Goal: Task Accomplishment & Management: Complete application form

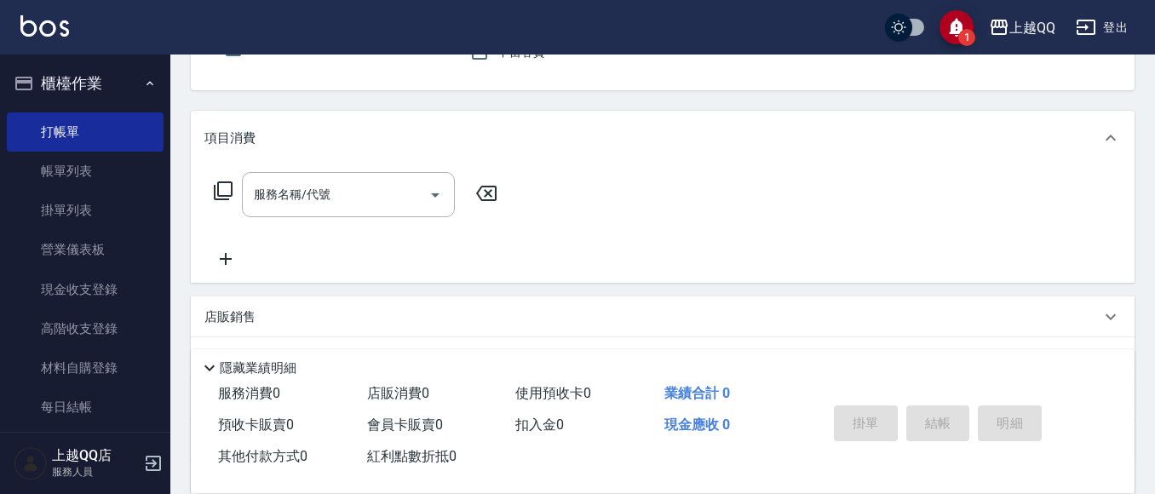
scroll to position [83, 0]
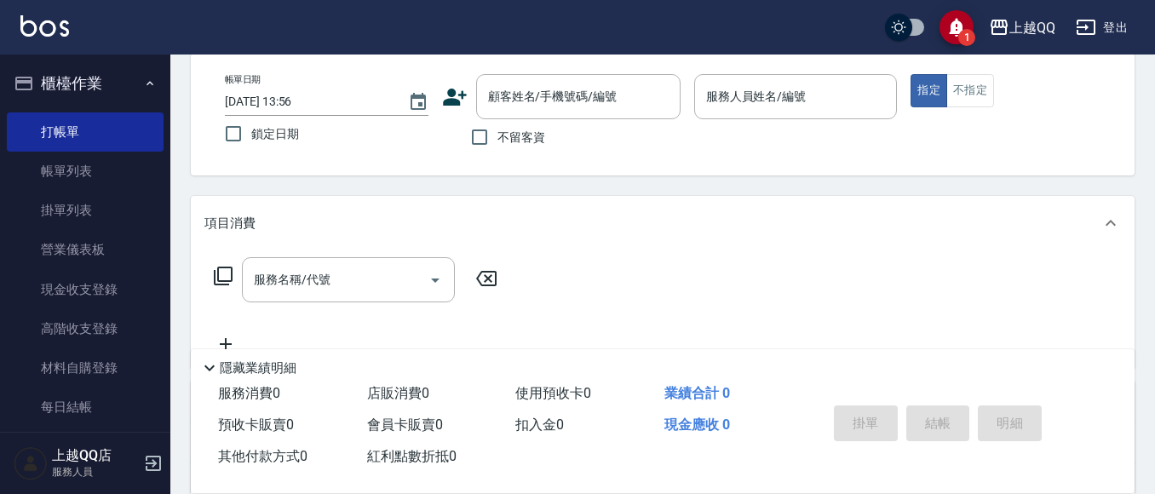
click at [526, 134] on span "不留客資" at bounding box center [521, 138] width 48 height 18
click at [497, 134] on input "不留客資" at bounding box center [480, 137] width 36 height 36
checkbox input "true"
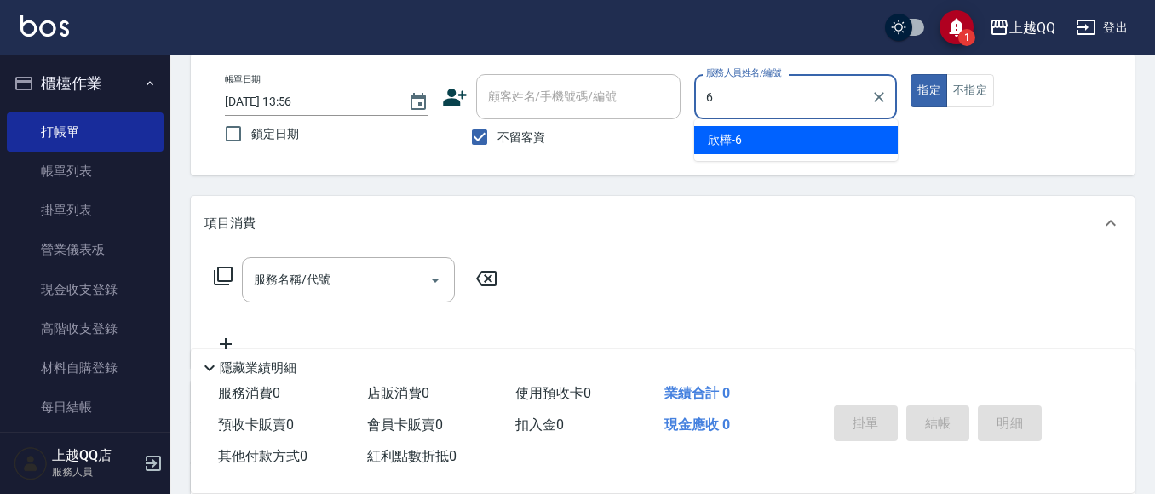
type input "6"
type button "true"
type input "欣樺-6"
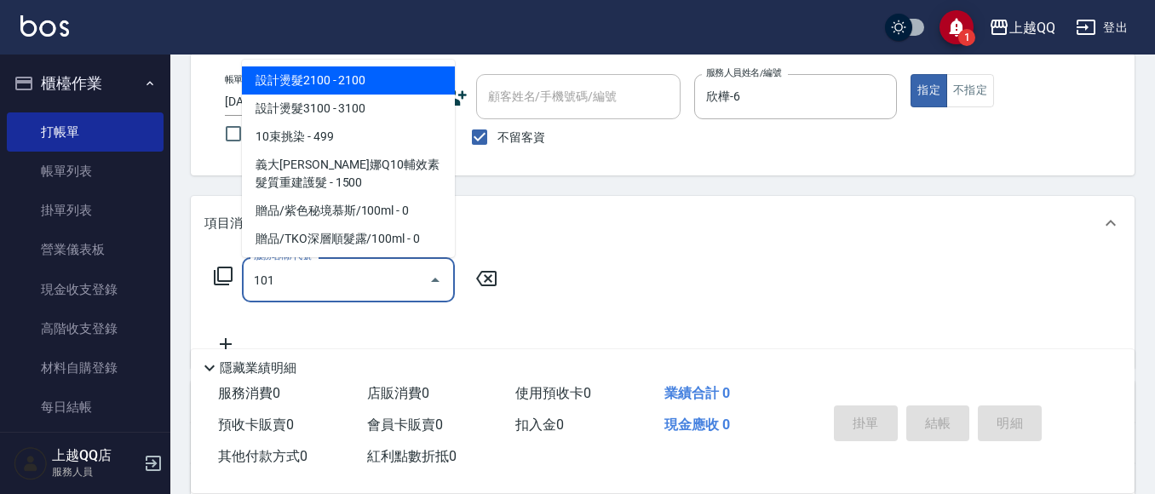
type input "洗髮(101)"
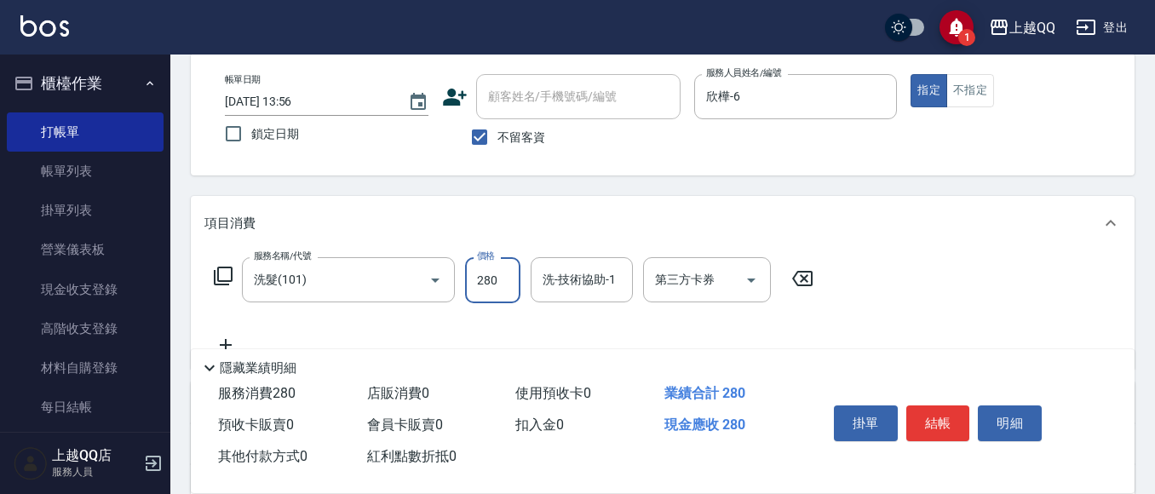
type input "280"
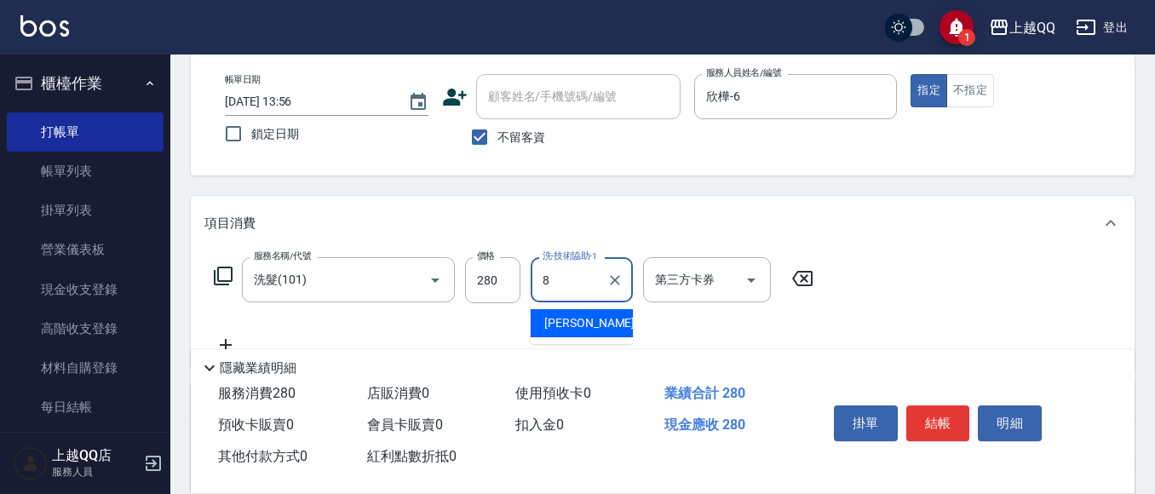
type input "[PERSON_NAME]-8"
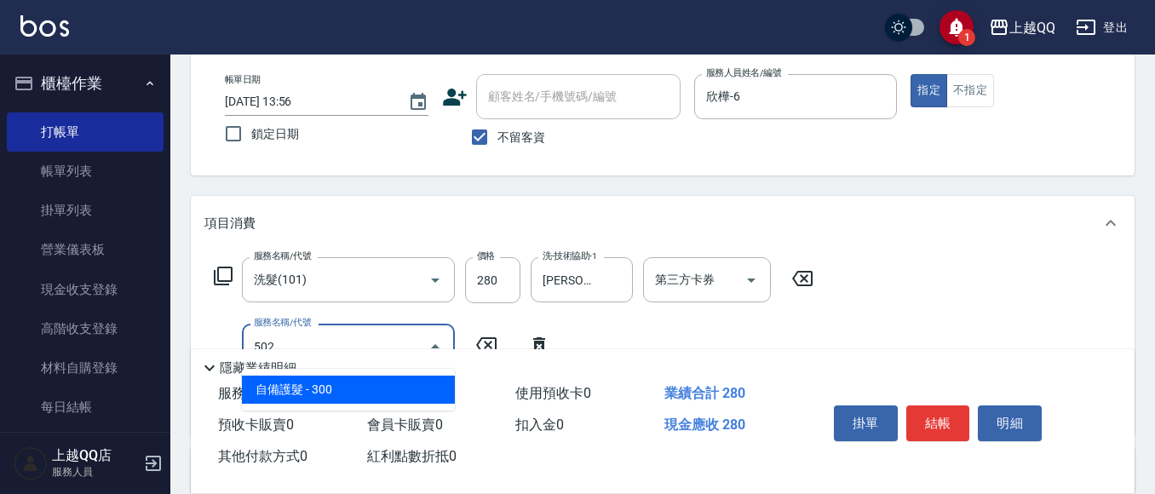
type input "自備護髮(502)"
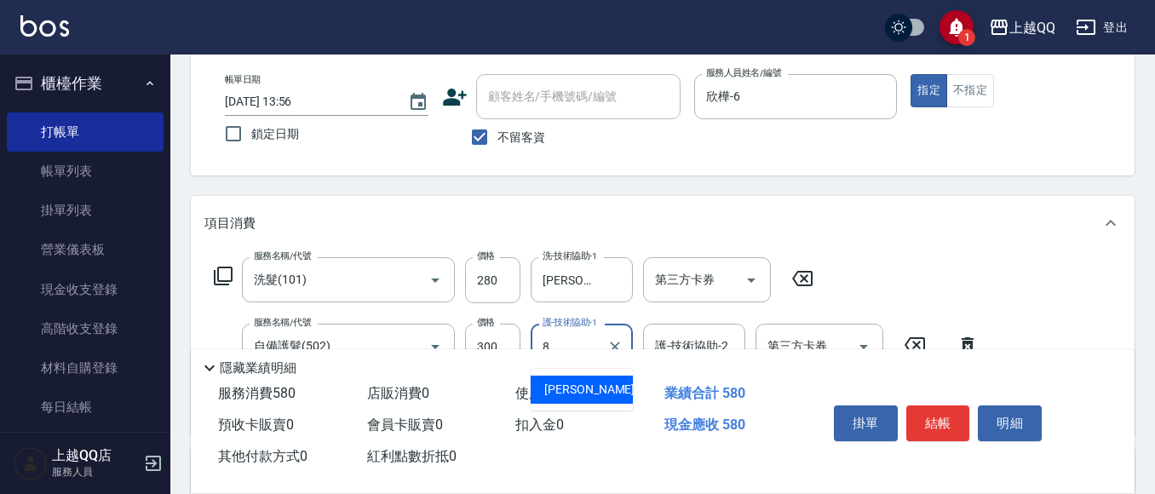
type input "[PERSON_NAME]-8"
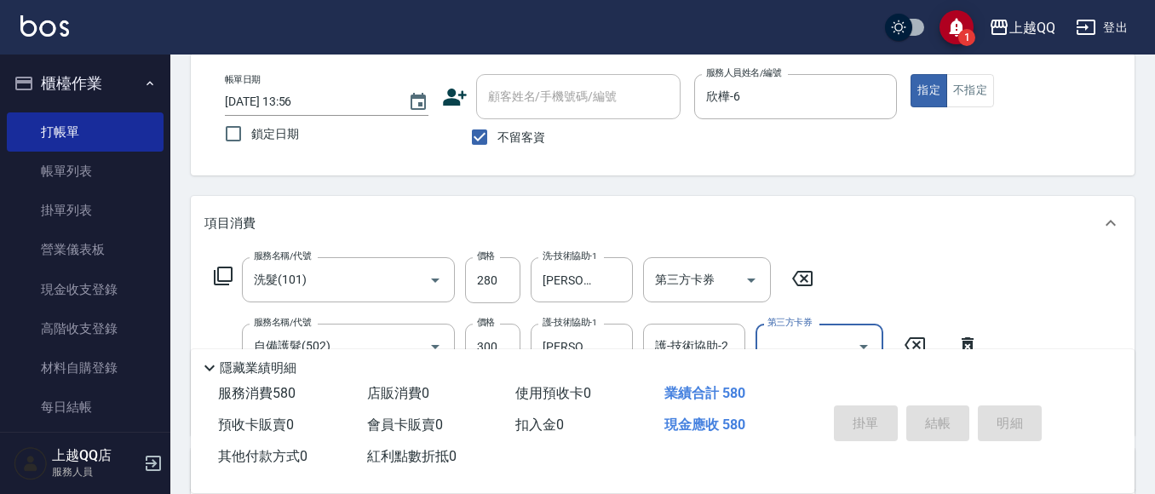
type input "[DATE] 14:41"
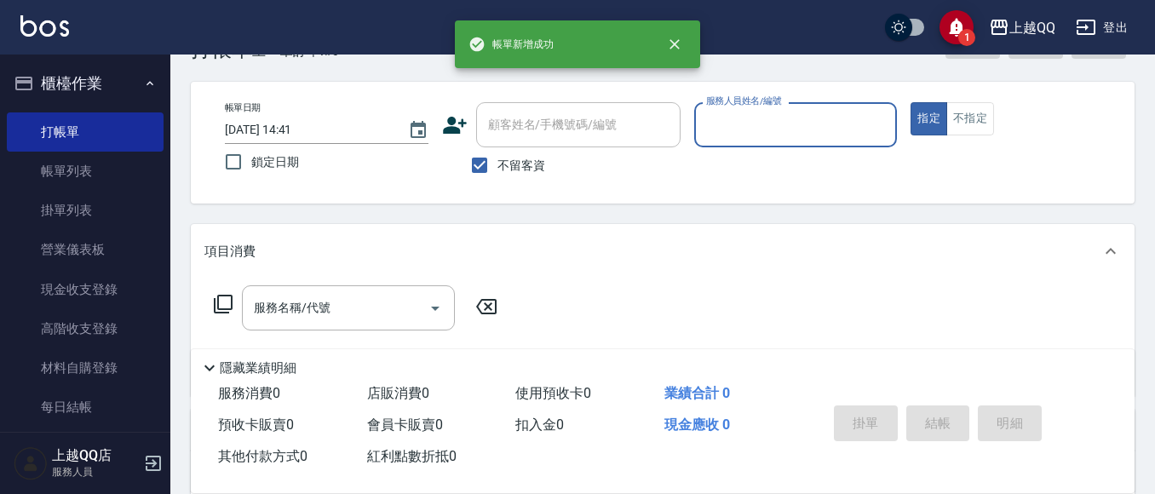
scroll to position [85, 0]
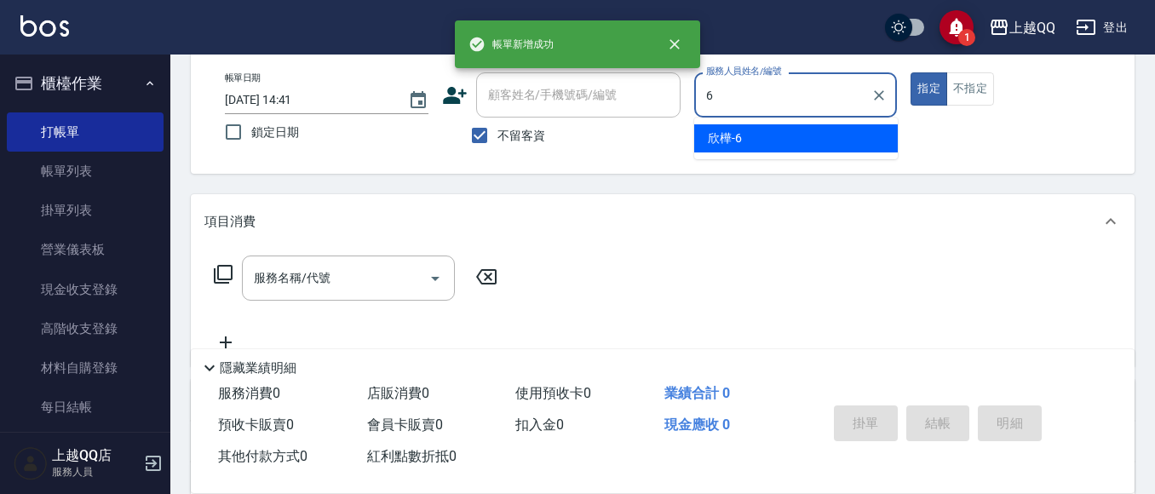
type input "欣樺-6"
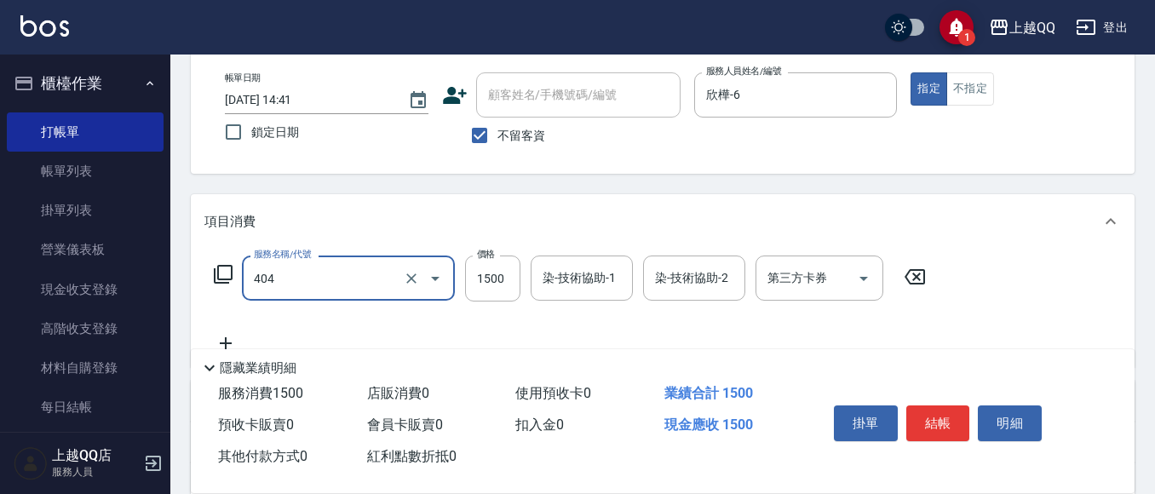
type input "設計染髮(404)"
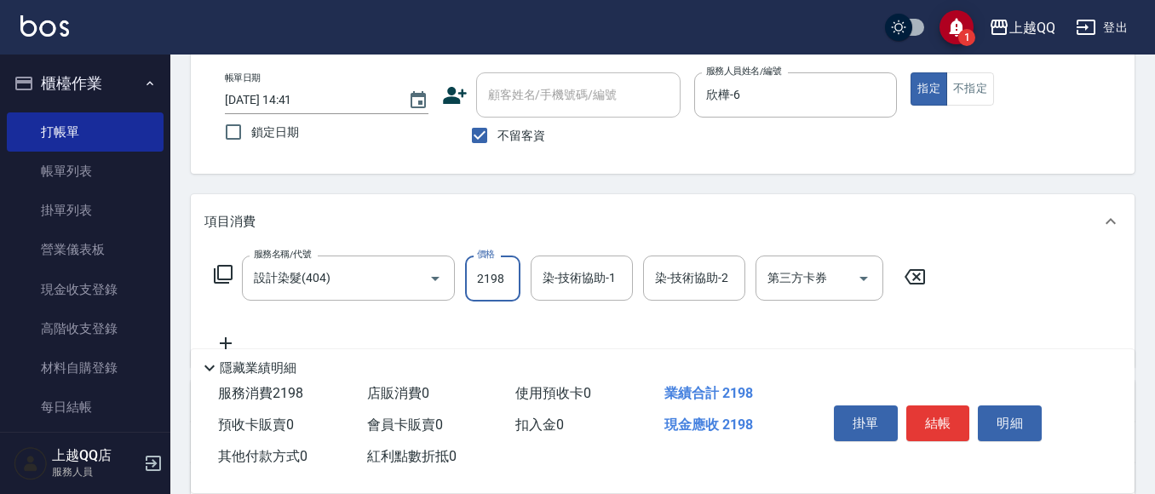
type input "2198"
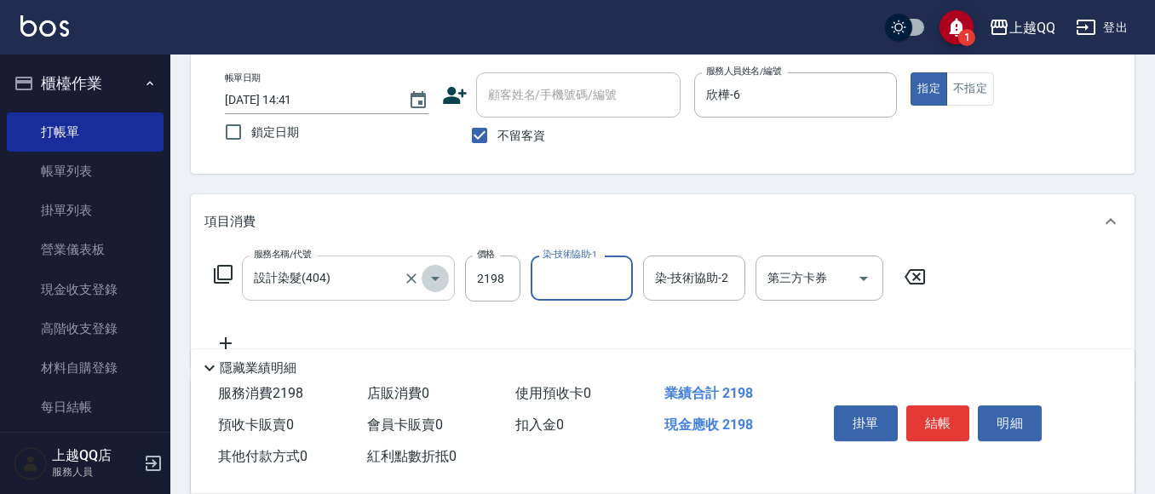
click at [423, 284] on button "Open" at bounding box center [435, 278] width 27 height 27
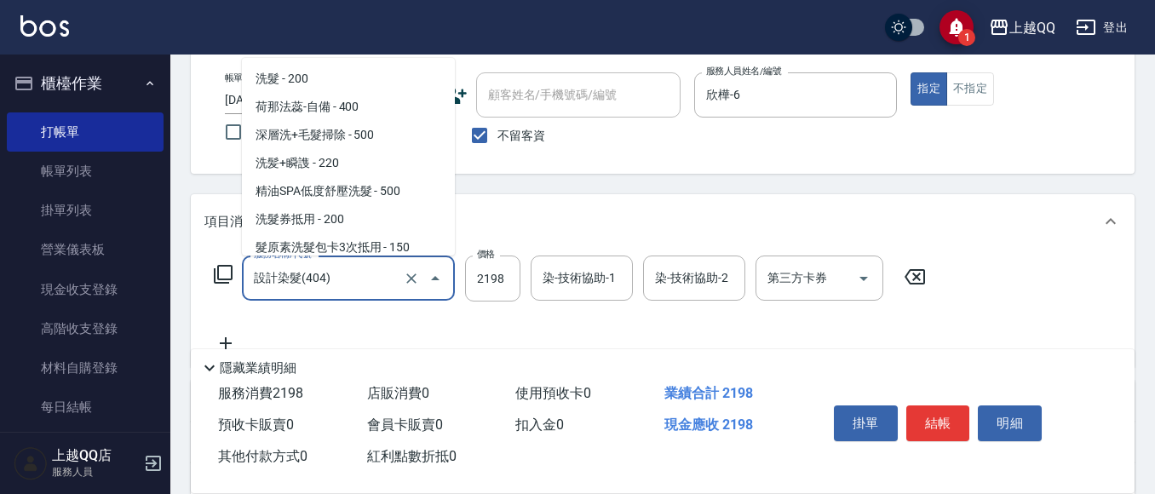
scroll to position [540, 0]
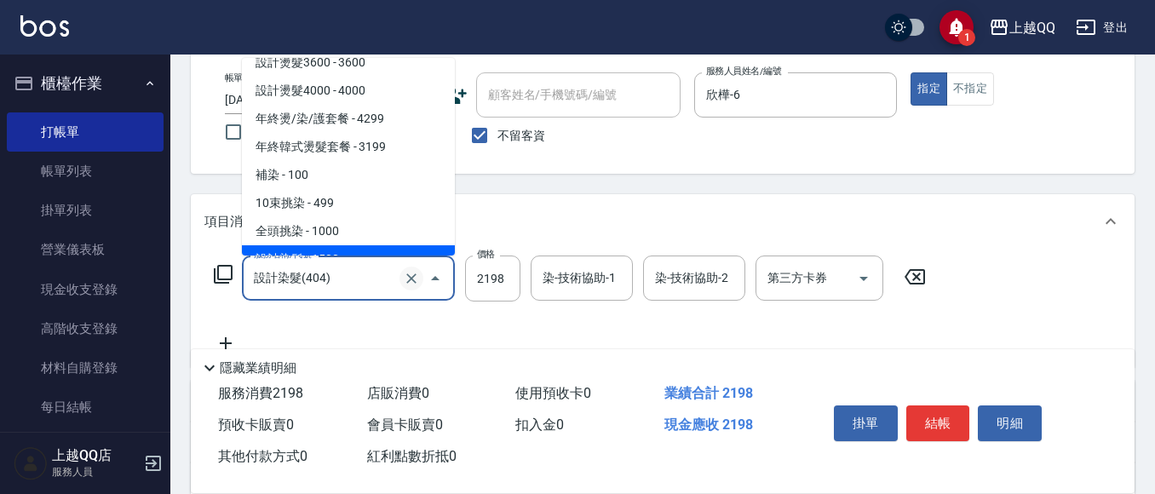
click at [402, 272] on button "Clear" at bounding box center [411, 279] width 24 height 24
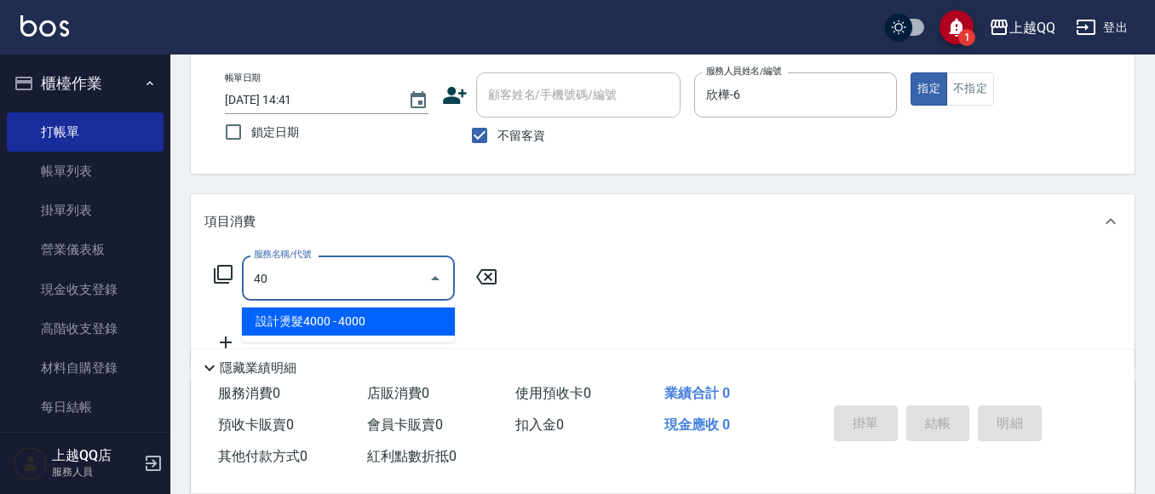
scroll to position [0, 0]
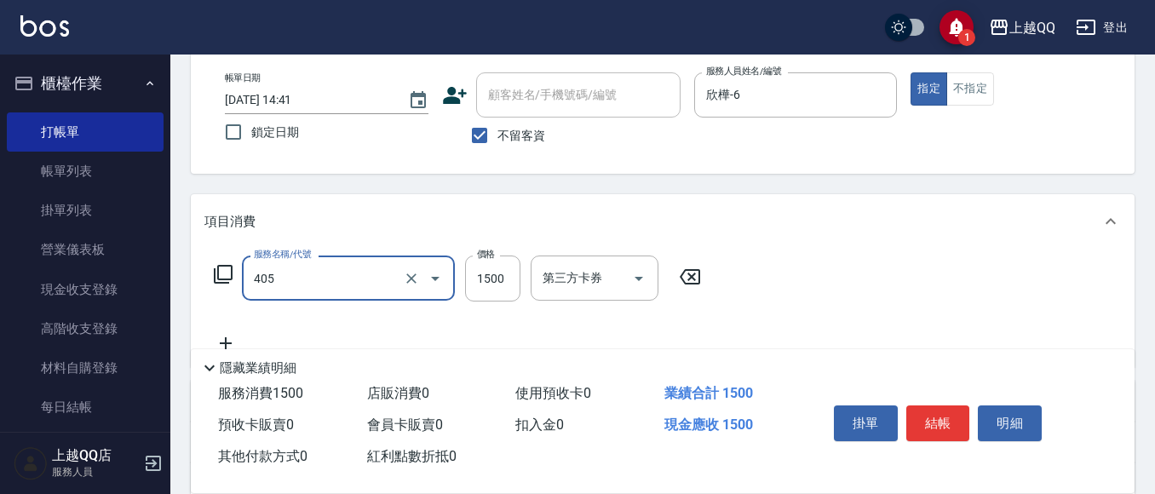
type input "設計染髮/網路(405)"
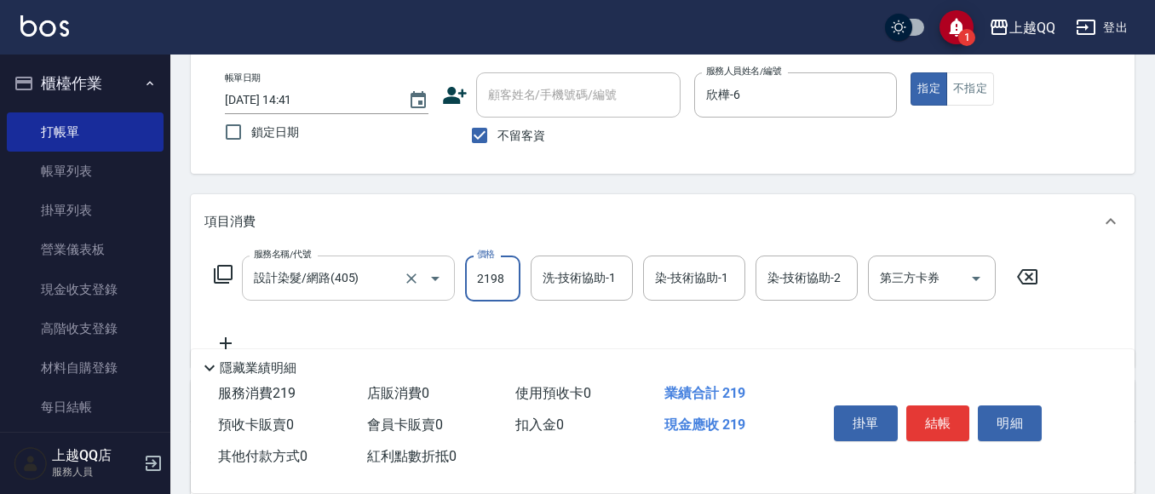
type input "2198"
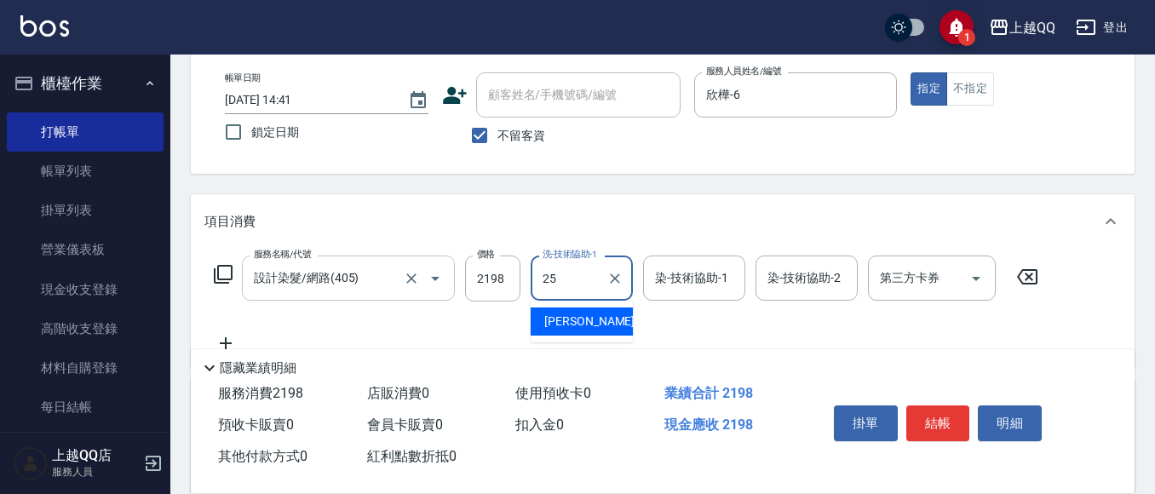
type input "[PERSON_NAME]-25"
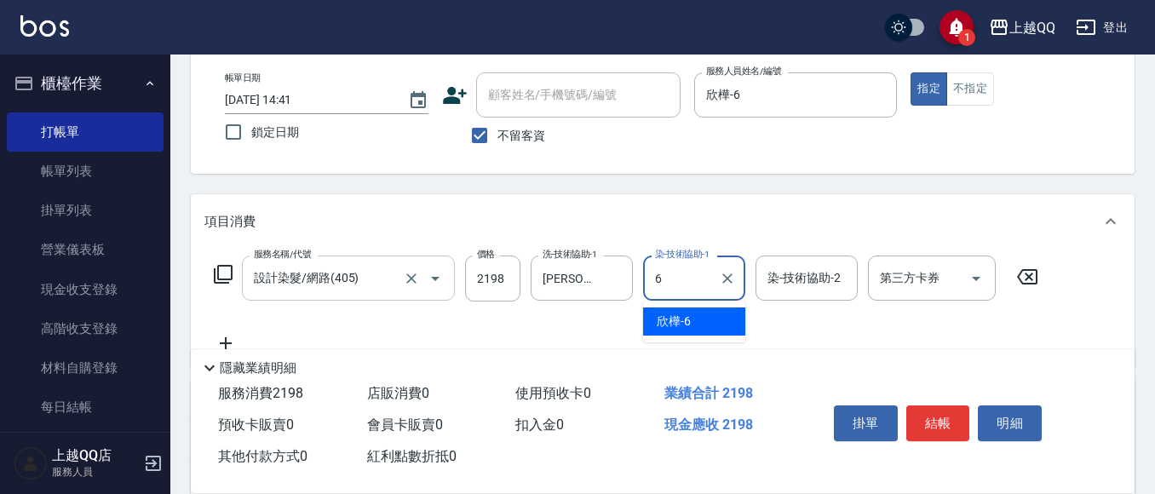
type input "欣樺-6"
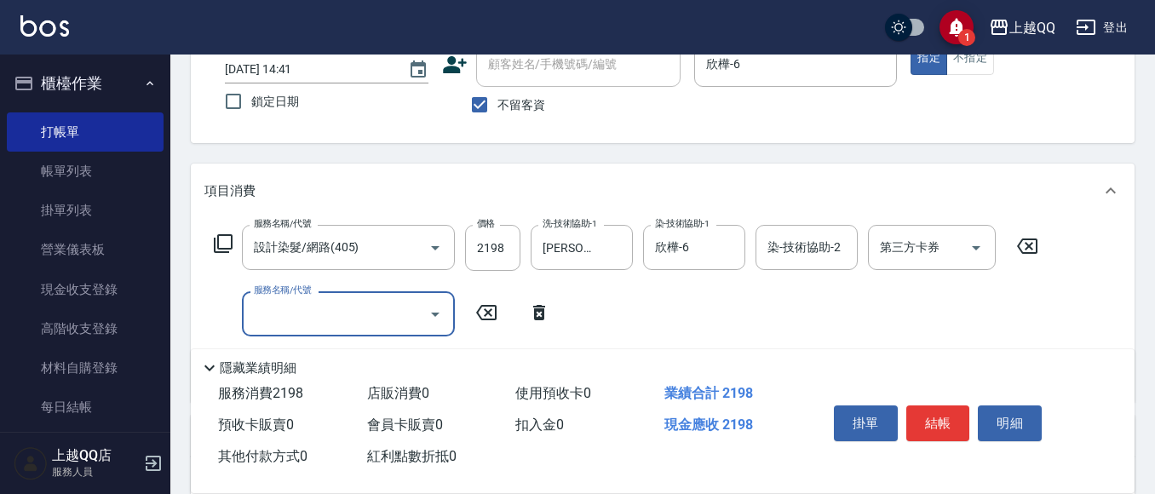
scroll to position [170, 0]
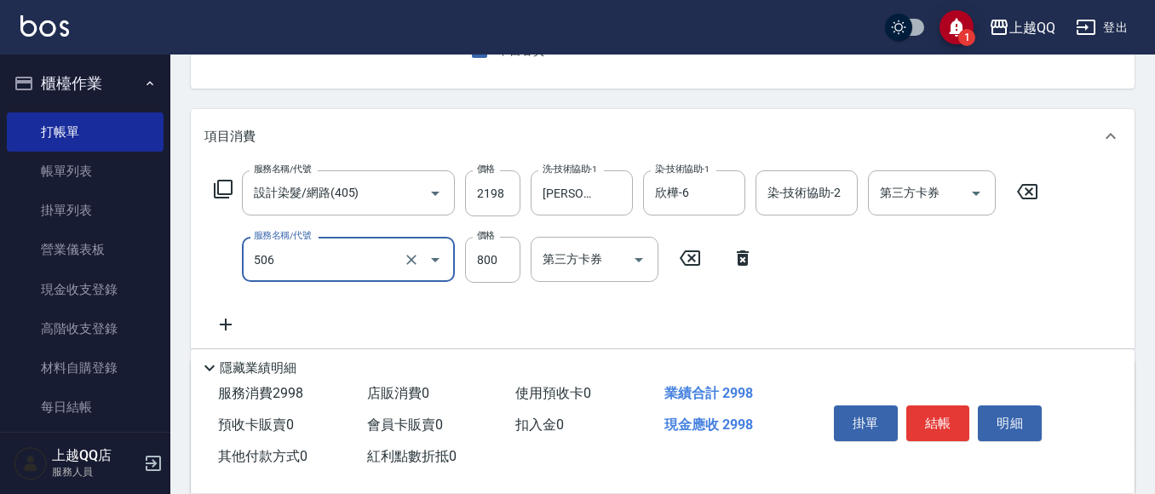
type input "日本松島再生髮敷護髮(506)"
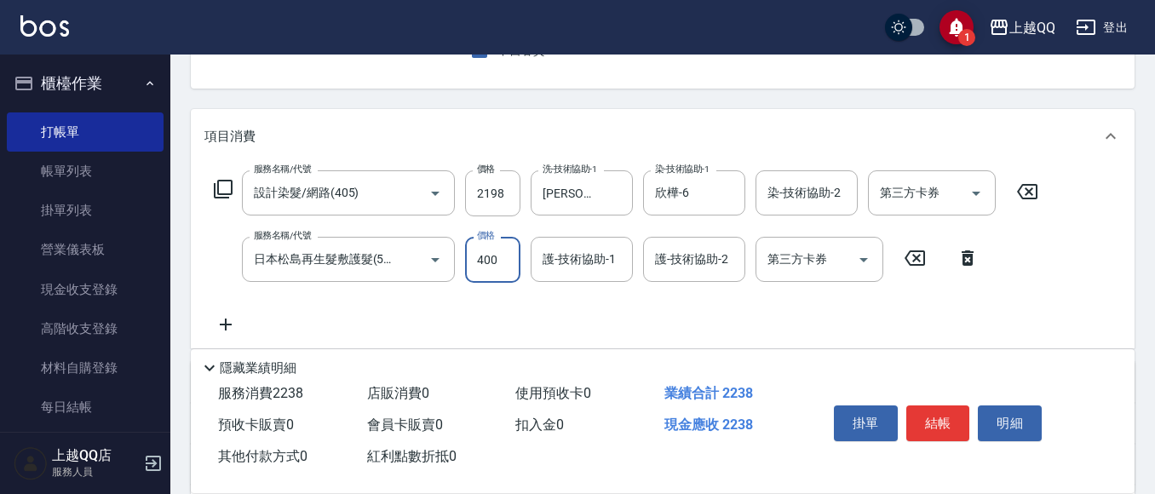
type input "400"
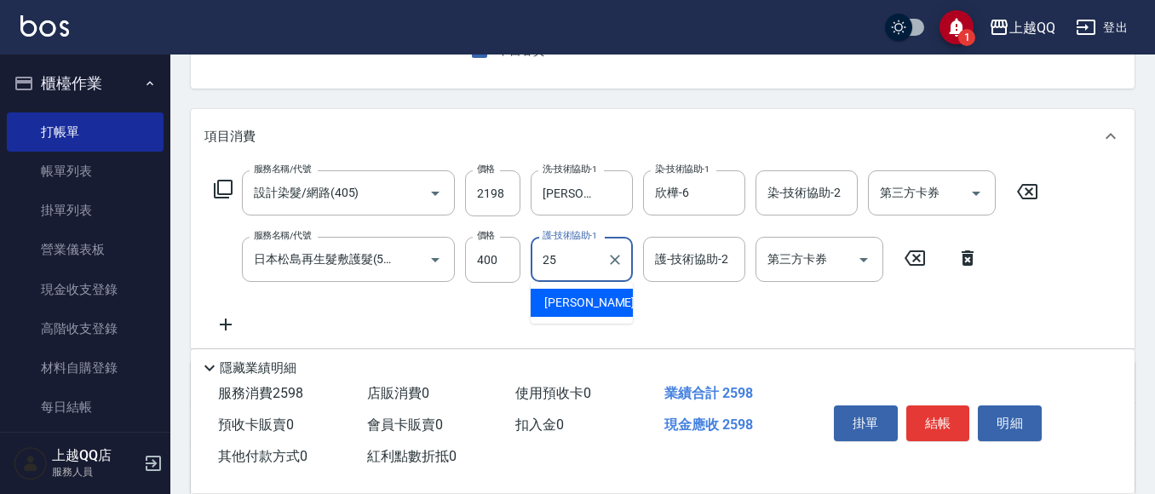
type input "[PERSON_NAME]-25"
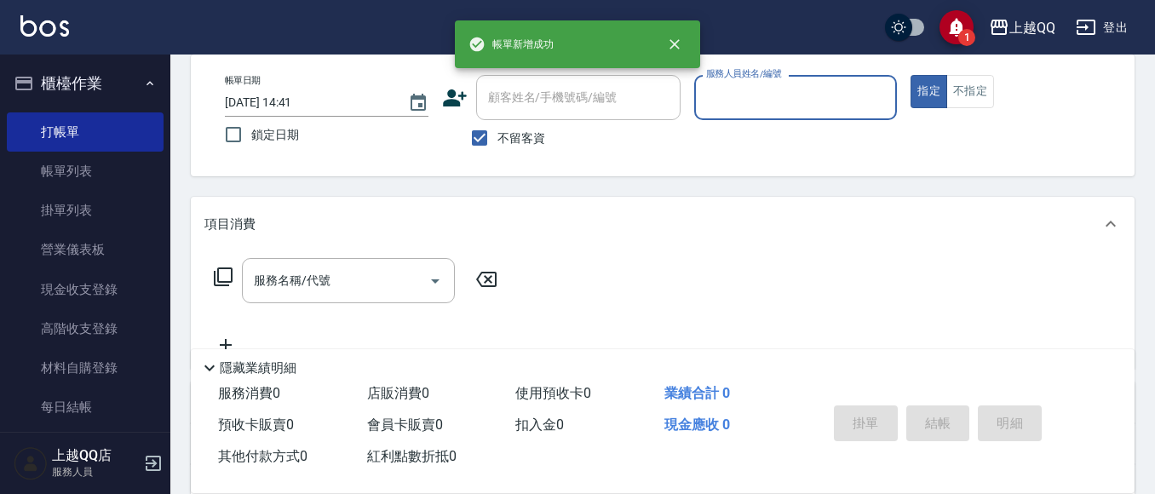
scroll to position [64, 0]
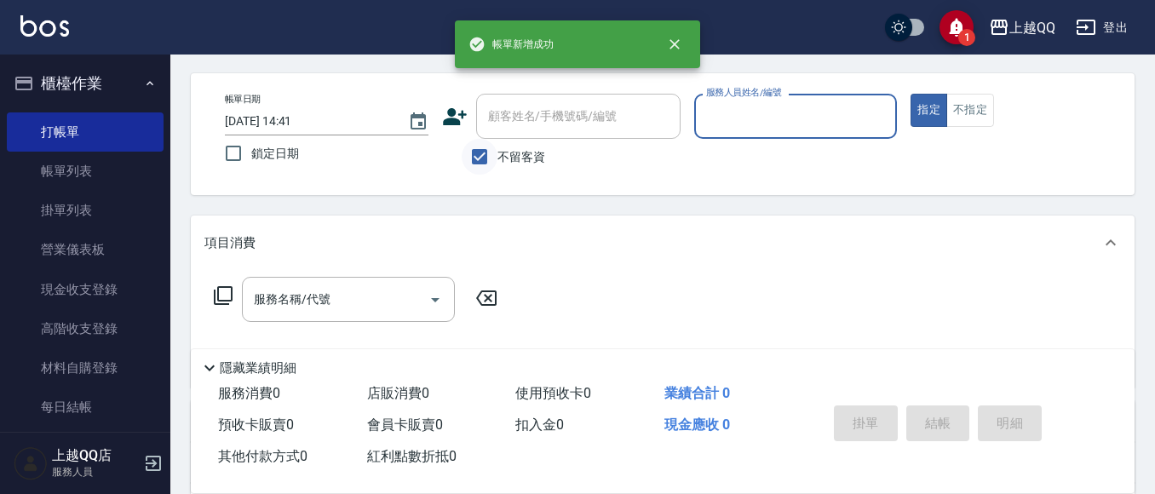
click at [481, 153] on input "不留客資" at bounding box center [480, 157] width 36 height 36
checkbox input "false"
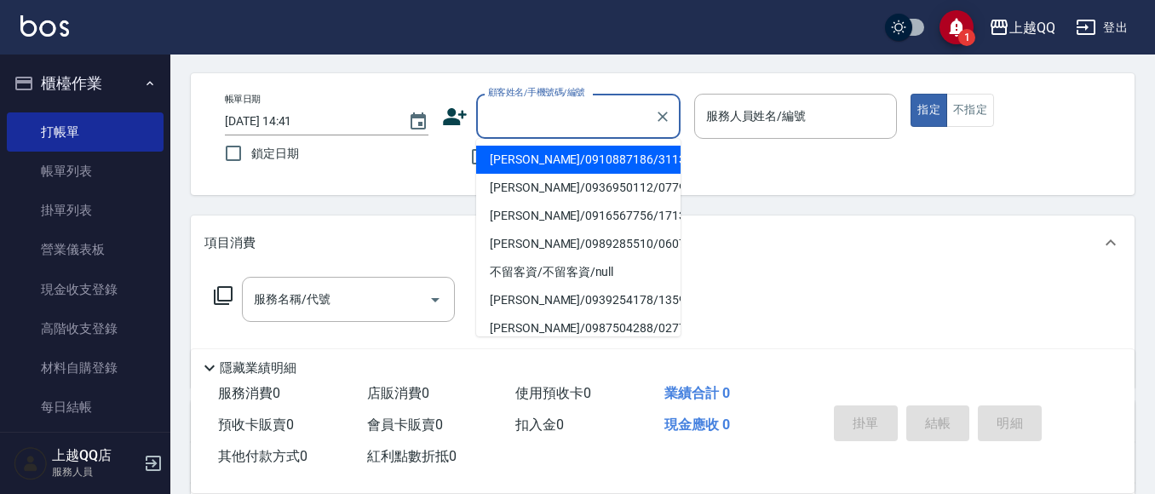
drag, startPoint x: 526, startPoint y: 116, endPoint x: 540, endPoint y: 24, distance: 93.0
click at [528, 112] on input "顧客姓名/手機號碼/編號" at bounding box center [566, 116] width 164 height 30
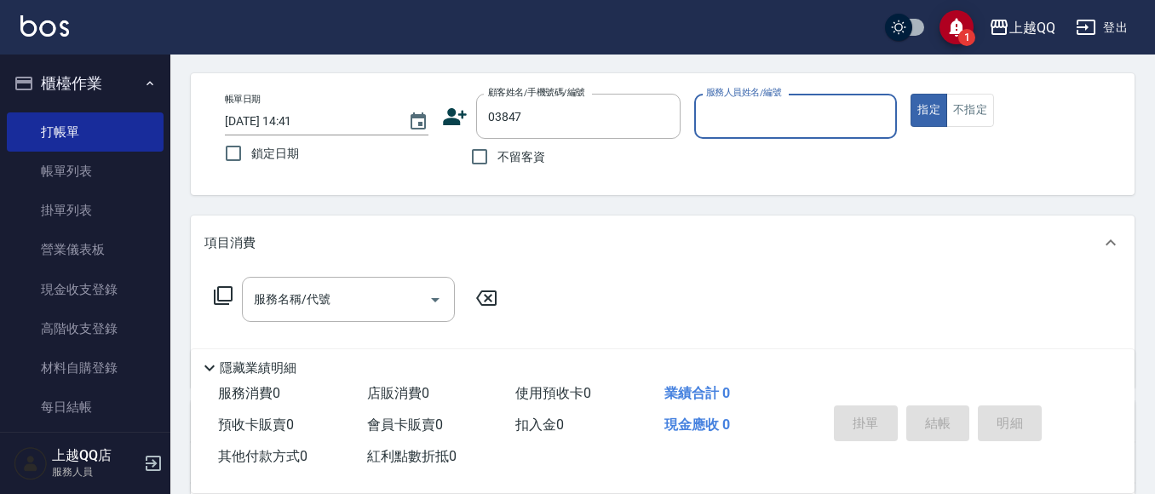
click at [649, 79] on div "帳單日期 [DATE] 14:41 鎖定日期 顧客姓名/手機號碼/編號 03847 顧客姓名/手機號碼/編號 不留客資 服務人員姓名/編號 服務人員姓名/編號…" at bounding box center [663, 134] width 944 height 122
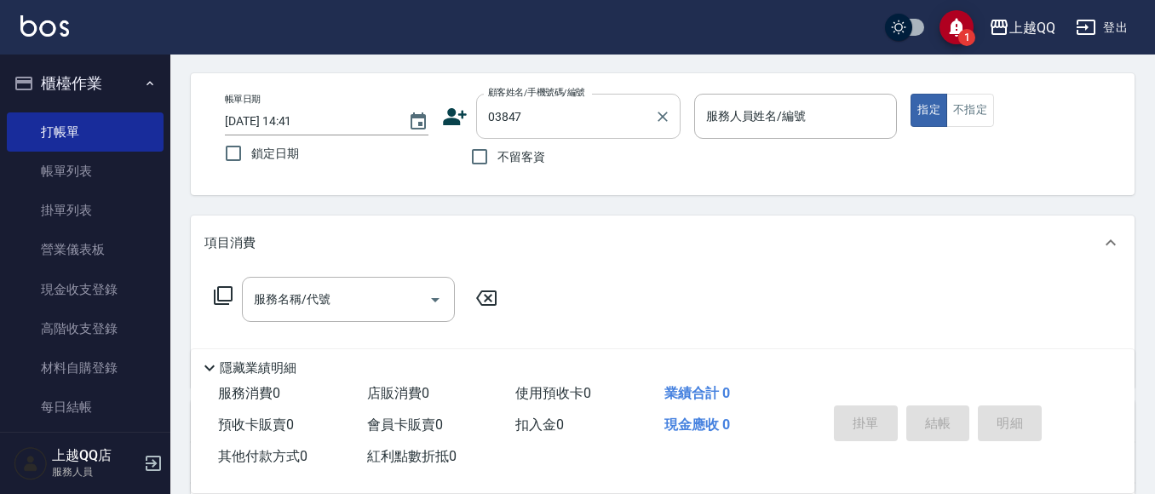
click at [588, 119] on input "03847" at bounding box center [566, 116] width 164 height 30
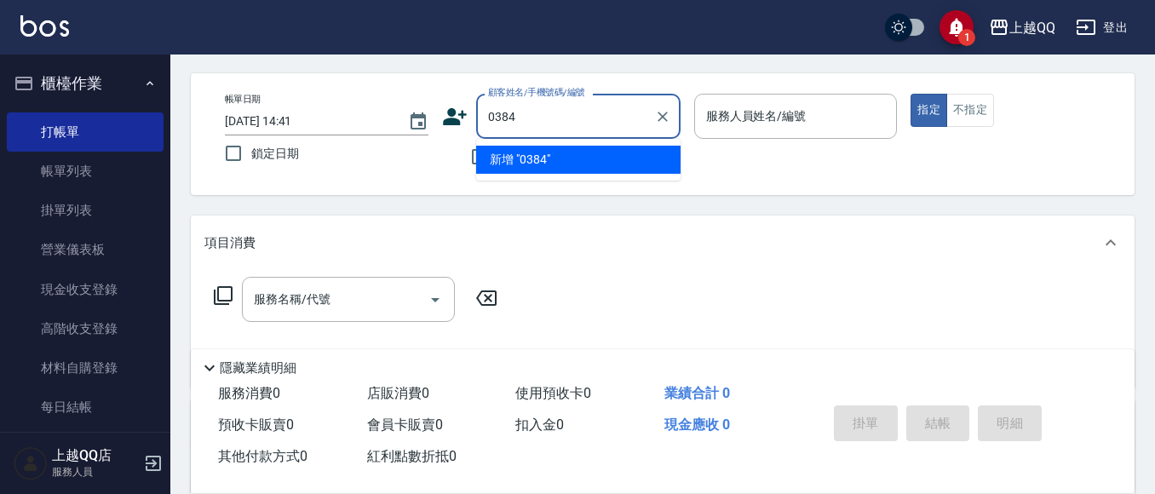
type input "0384"
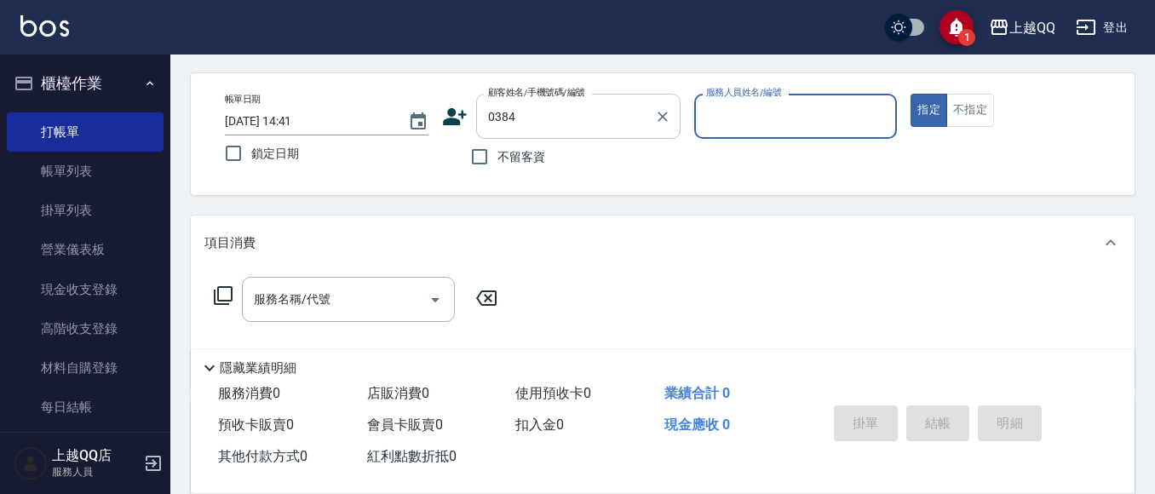
click at [910, 94] on button "指定" at bounding box center [928, 110] width 37 height 33
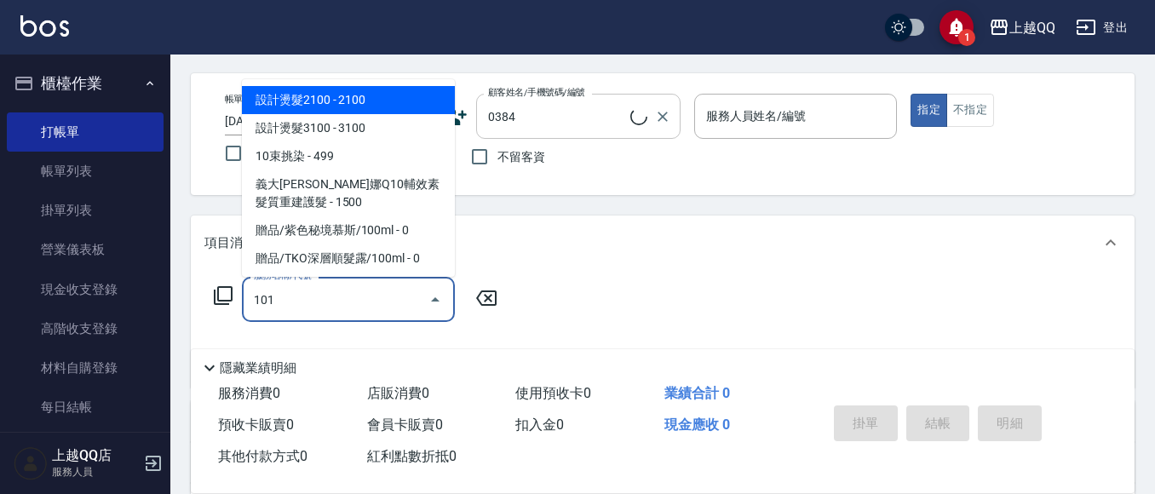
type input "101"
type input "[PERSON_NAME]/0918523952/0384"
type input "洗髮(101)"
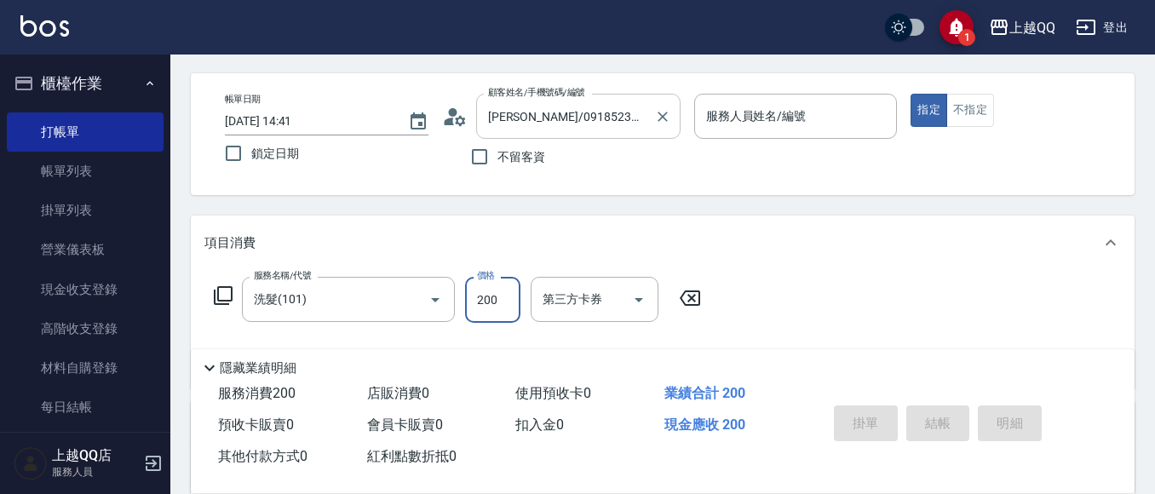
type input "2"
type input "欣樺-6"
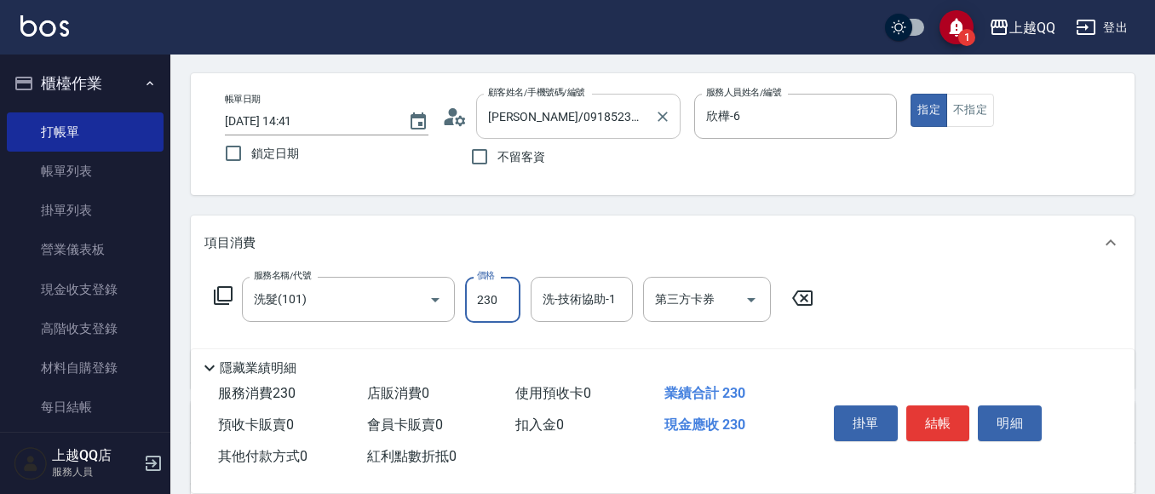
type input "230"
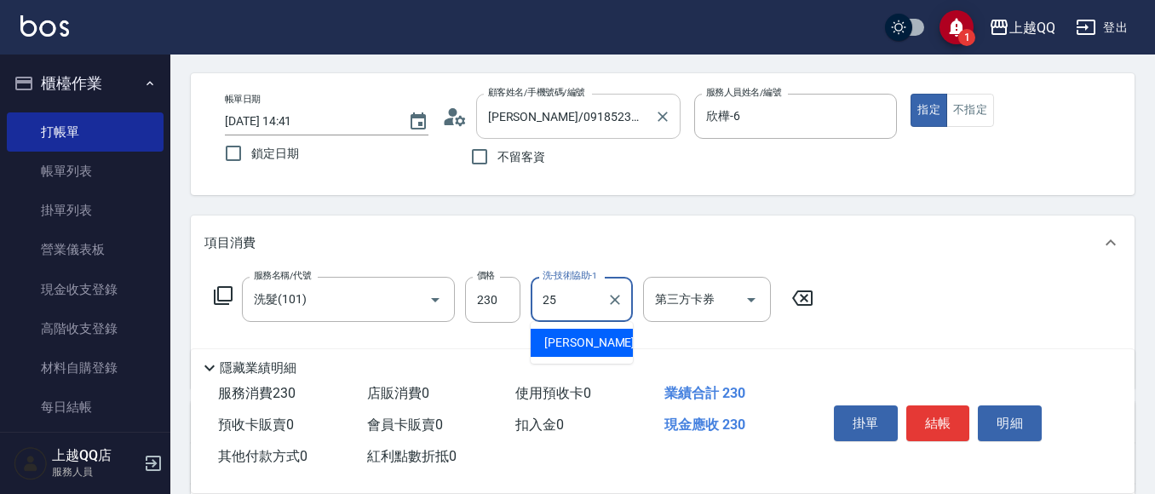
type input "[PERSON_NAME]-25"
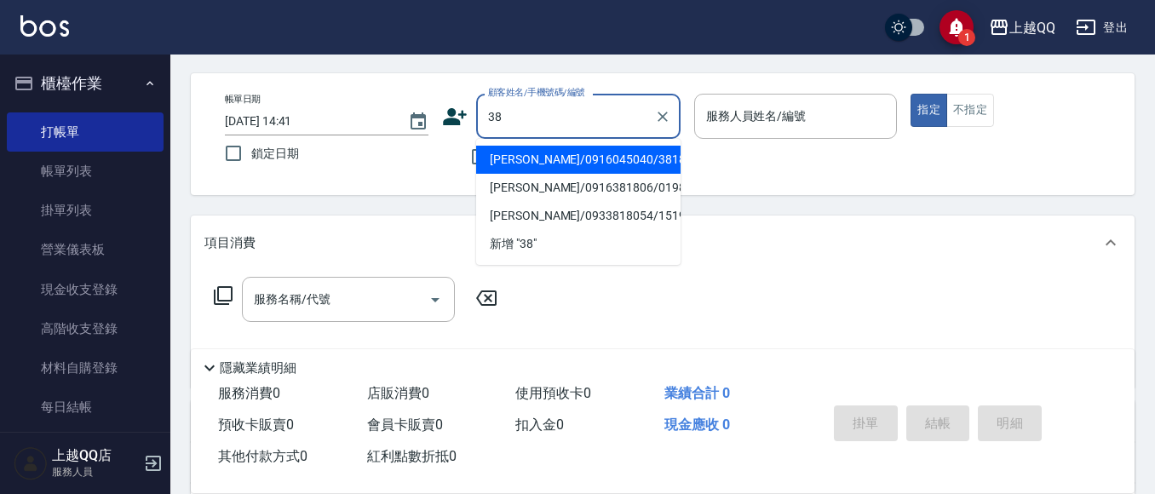
type input "3"
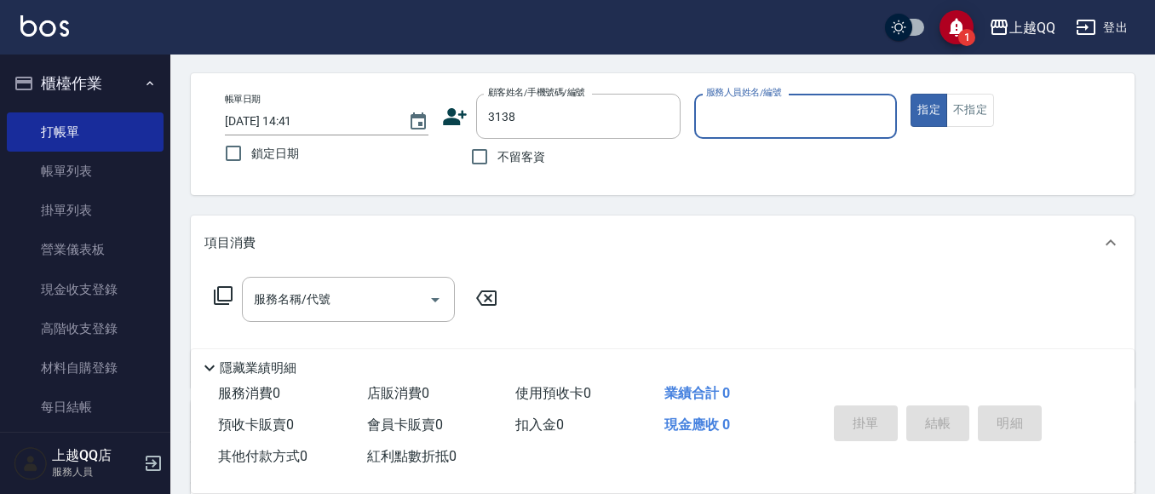
click at [910, 94] on button "指定" at bounding box center [928, 110] width 37 height 33
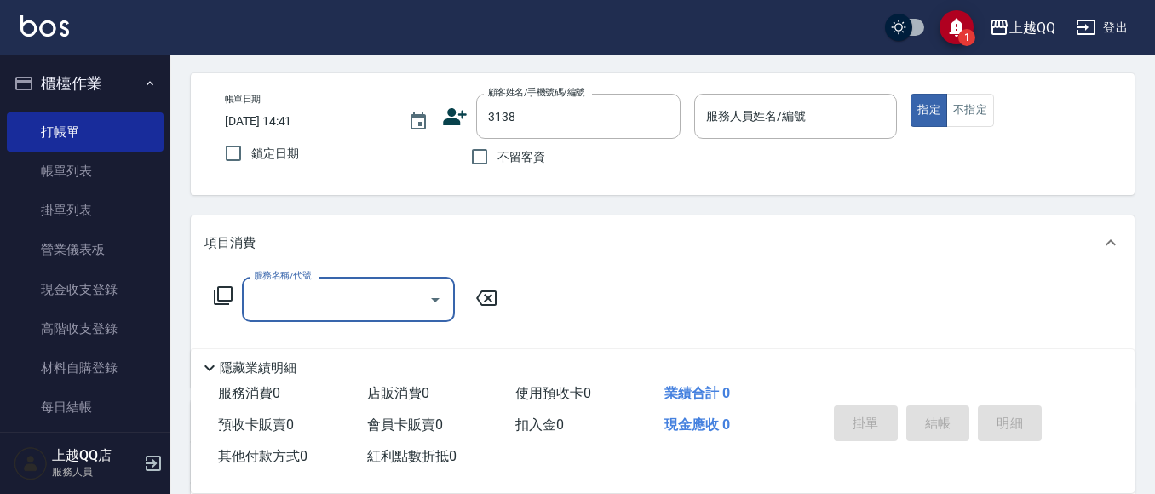
type input "[PERSON_NAME]/0933847533/3138"
type input "欣樺-6"
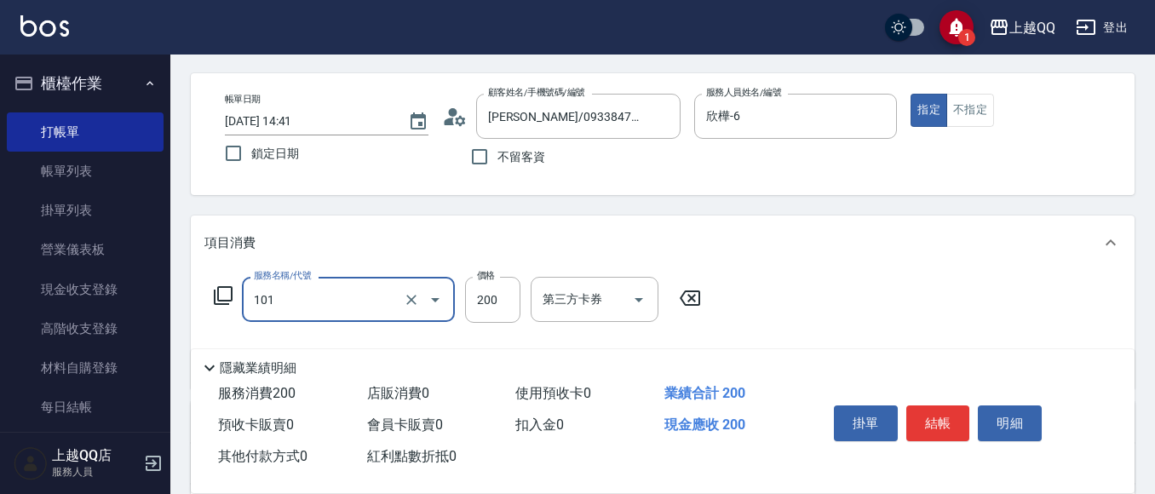
type input "洗髮(101)"
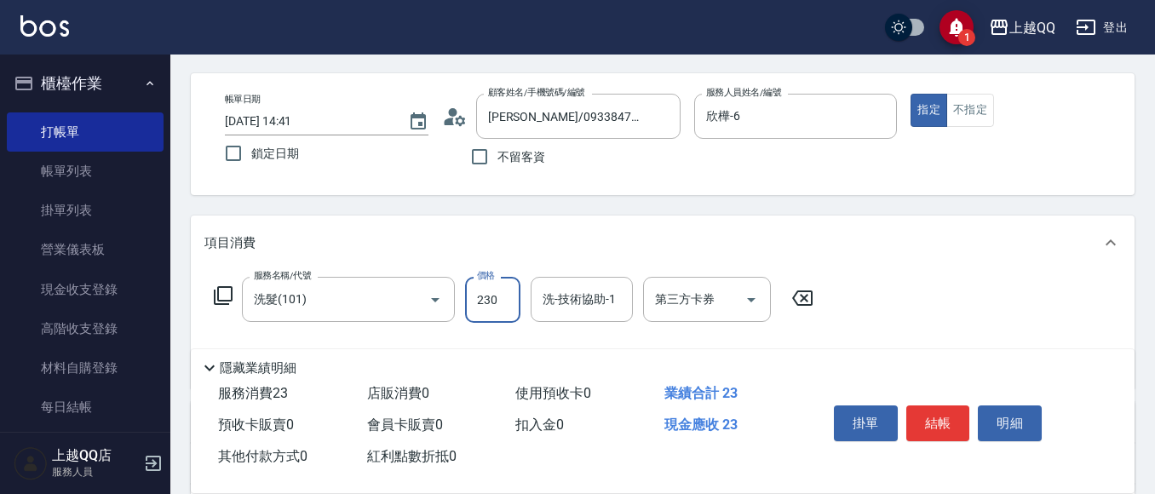
type input "230"
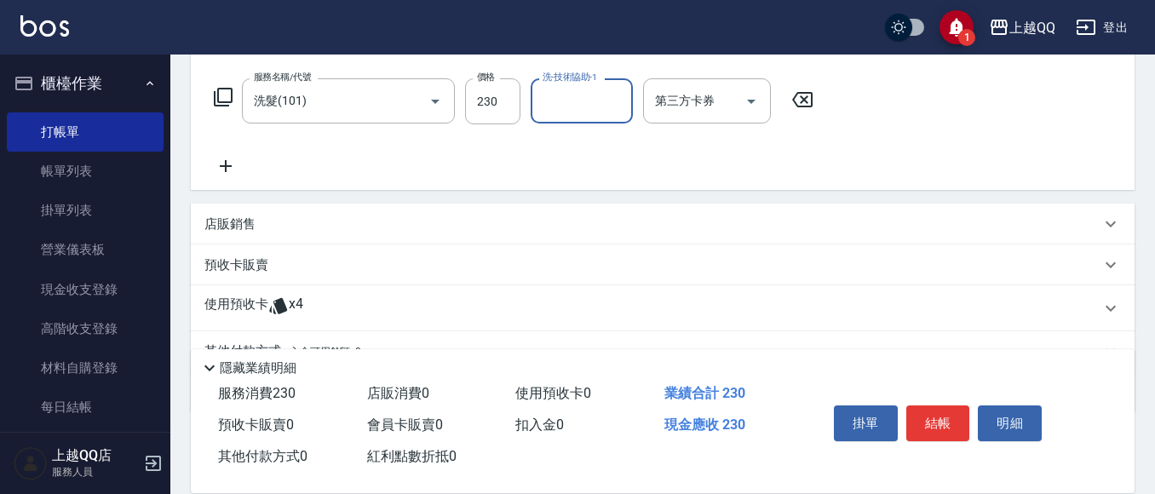
scroll to position [252, 0]
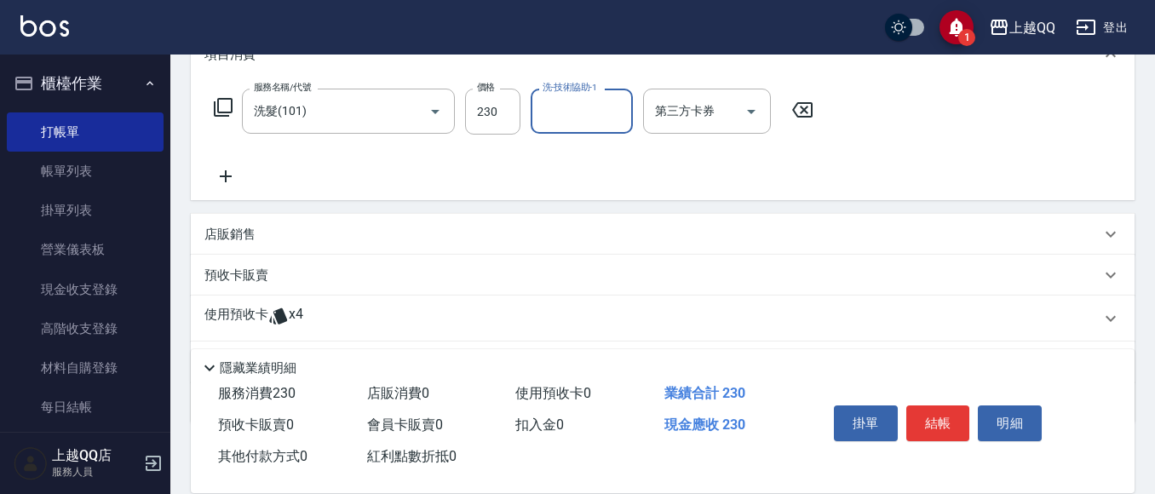
type input "6"
type input "[PERSON_NAME]-25"
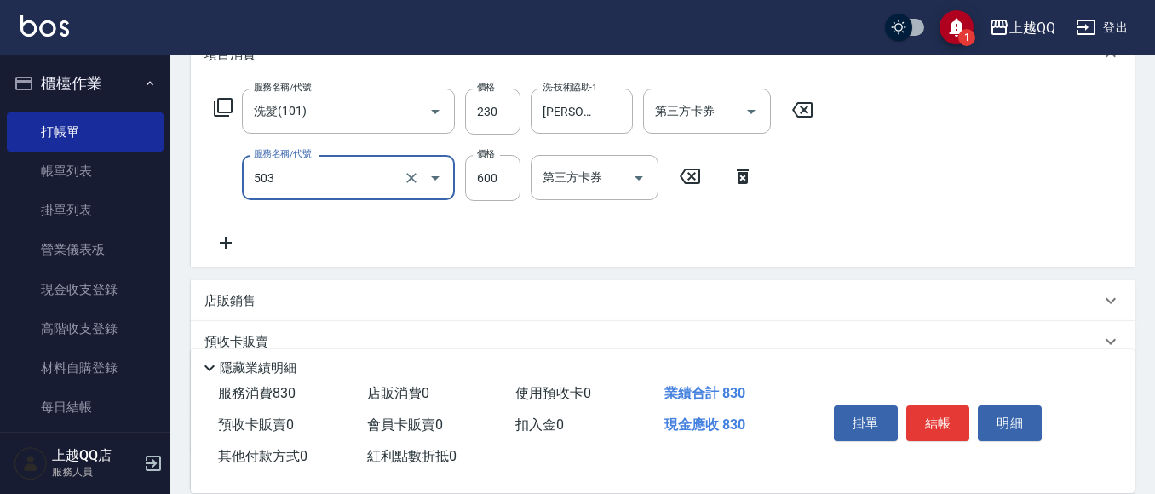
type input "小麥蛋白護髮(503)"
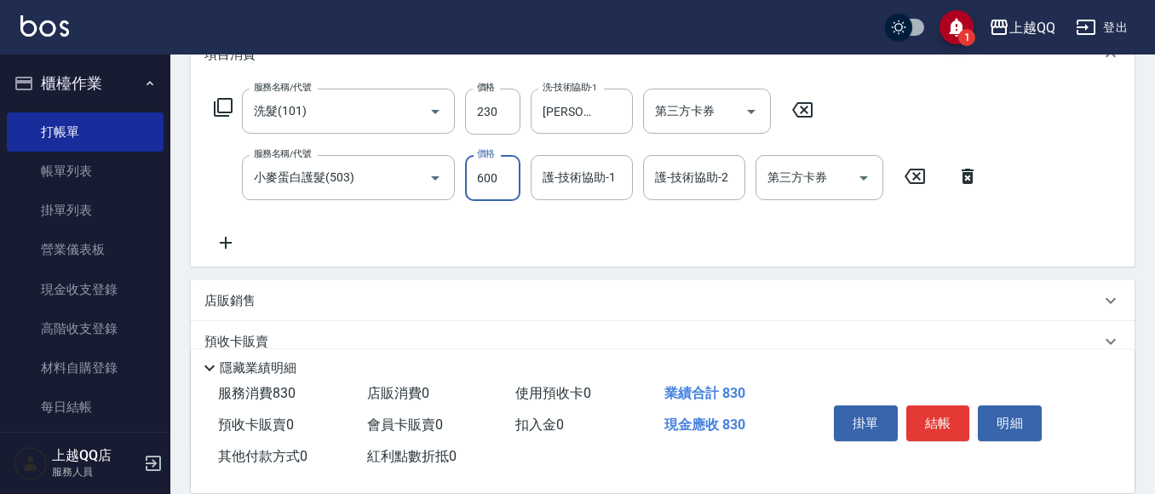
click at [365, 140] on div "服務名稱/代號 洗髮(101) 服務名稱/代號 價格 230 價格 洗-技術協助-1 [PERSON_NAME]-25 洗-技術協助-1 第三方卡券 第三方卡…" at bounding box center [596, 171] width 784 height 164
click at [319, 186] on input "小麥蛋白護髮(503)" at bounding box center [325, 178] width 150 height 30
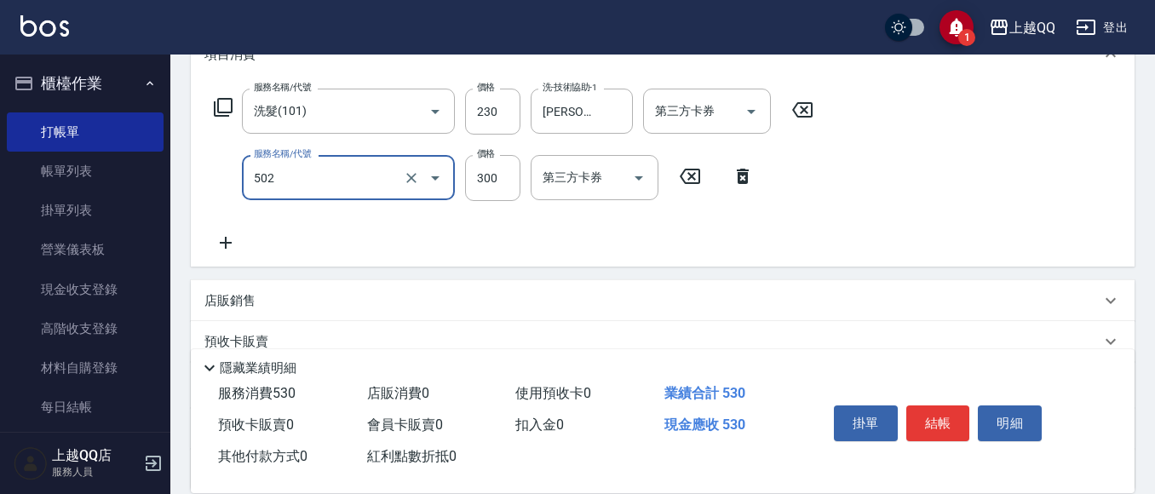
type input "自備護髮(502)"
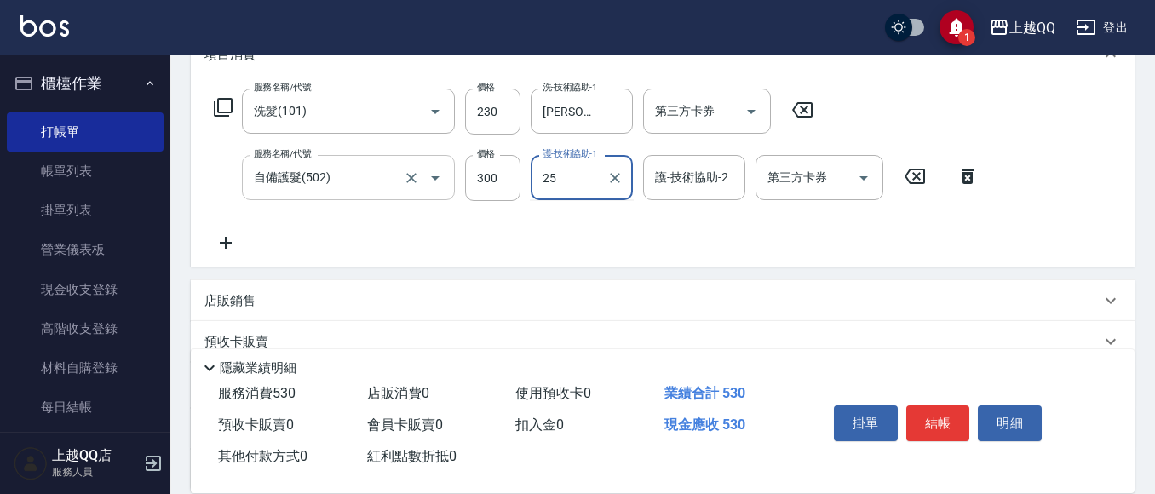
type input "[PERSON_NAME]-25"
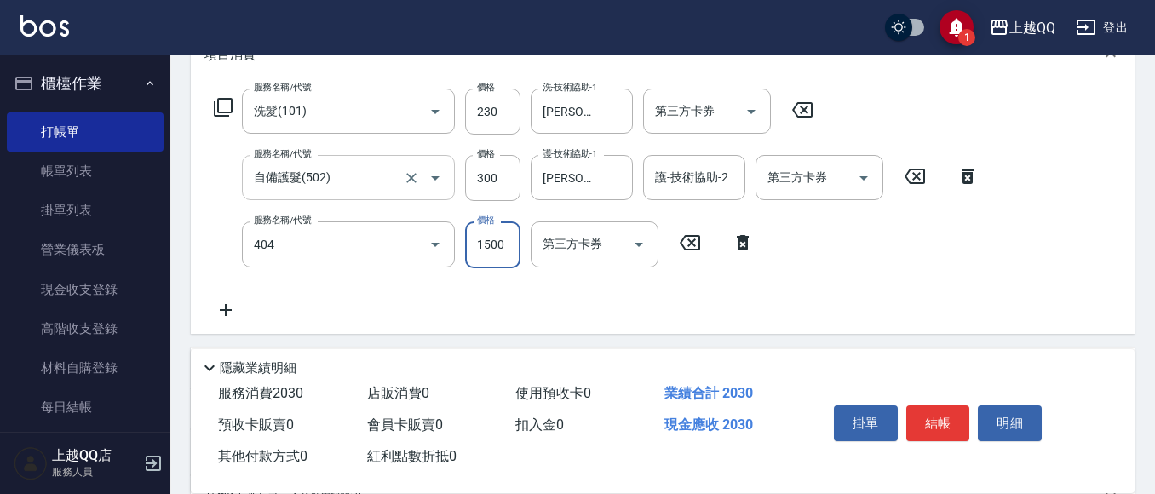
type input "設計染髮(404)"
type input "1799"
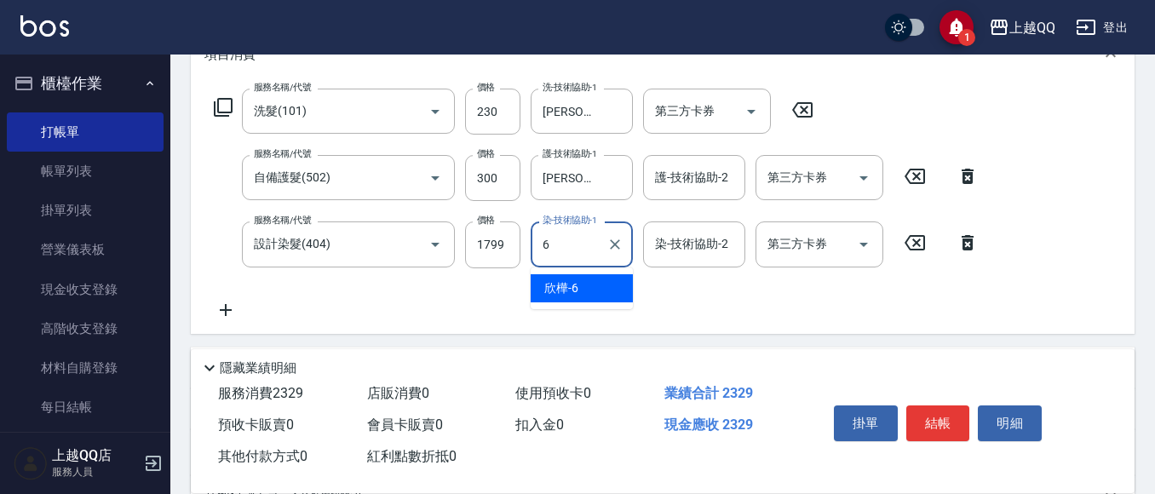
type input "欣樺-6"
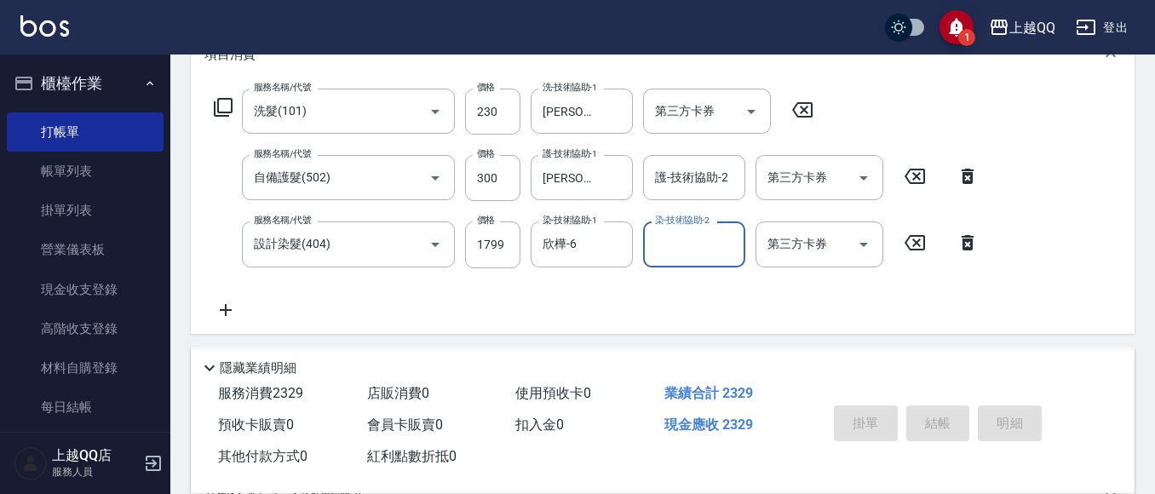
type input "[DATE] 14:42"
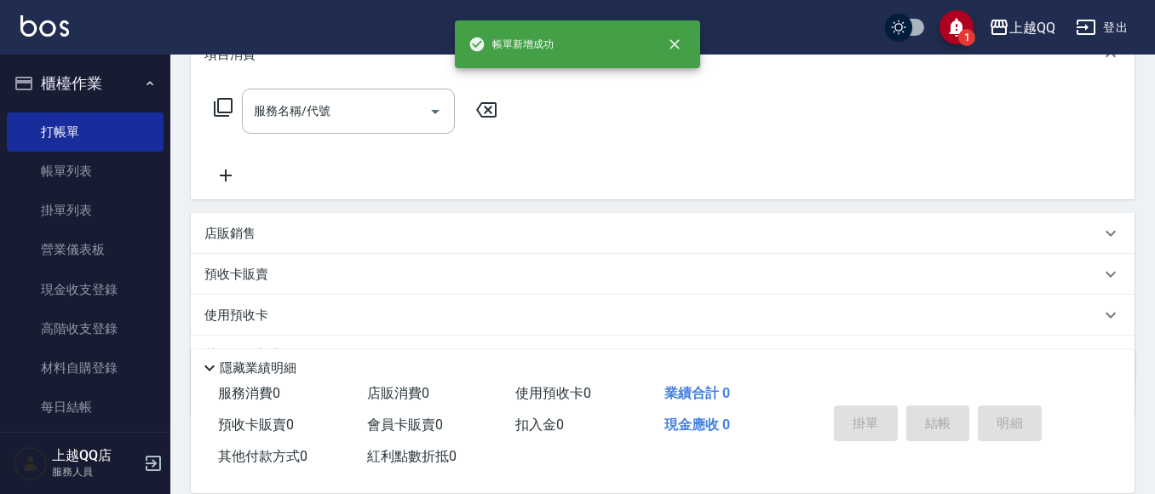
scroll to position [0, 0]
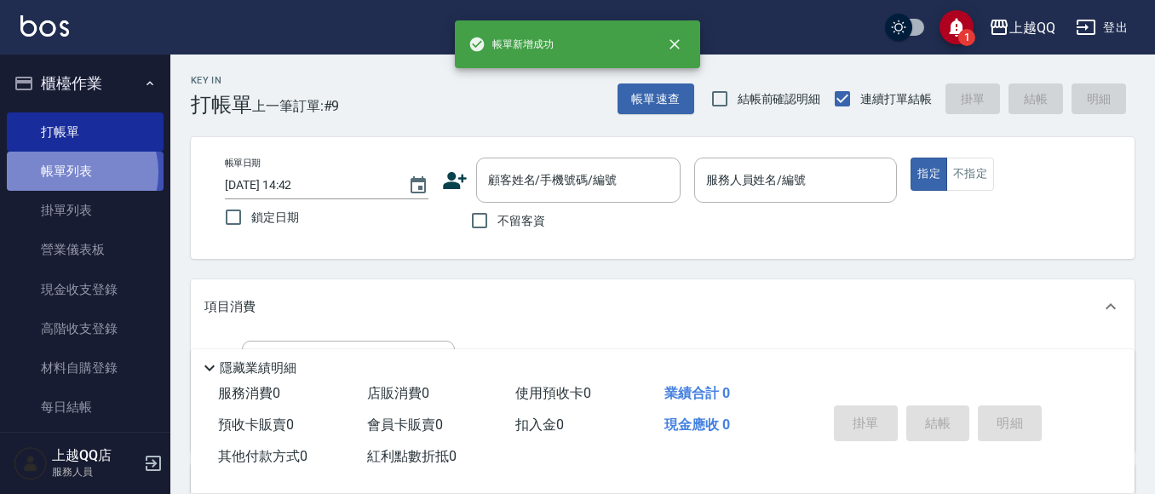
click at [74, 173] on link "帳單列表" at bounding box center [85, 171] width 157 height 39
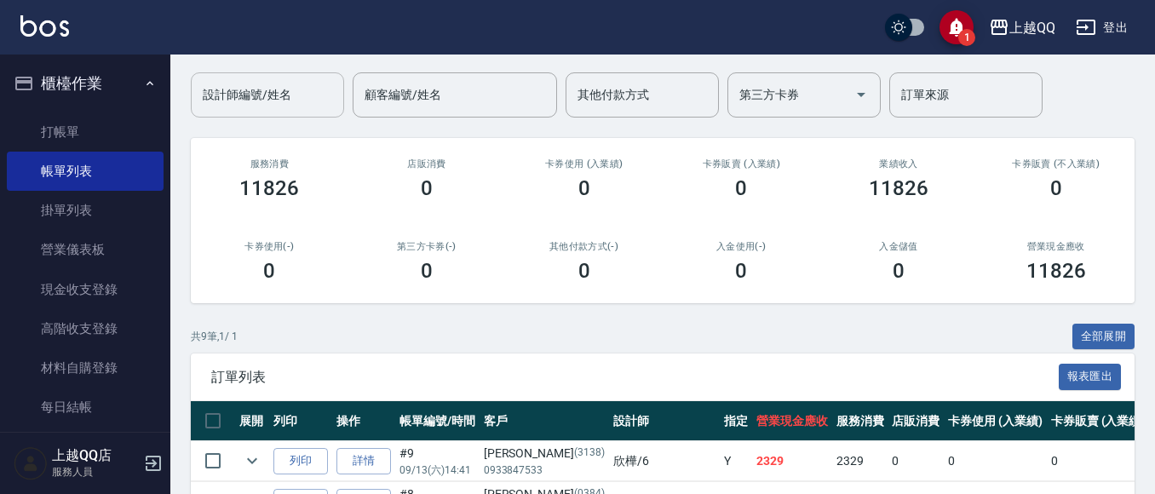
scroll to position [95, 0]
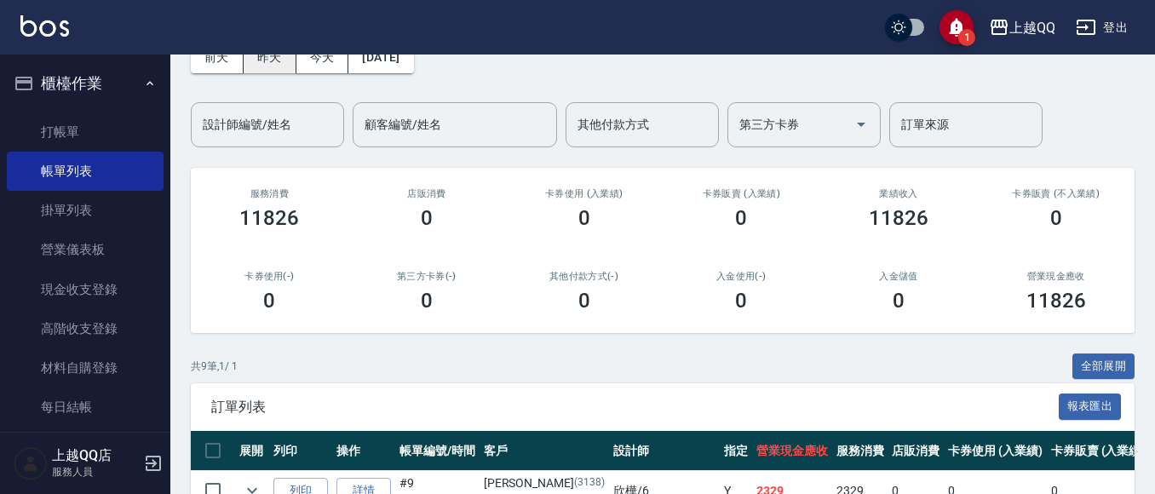
click at [306, 121] on input "設計師編號/姓名" at bounding box center [267, 125] width 138 height 30
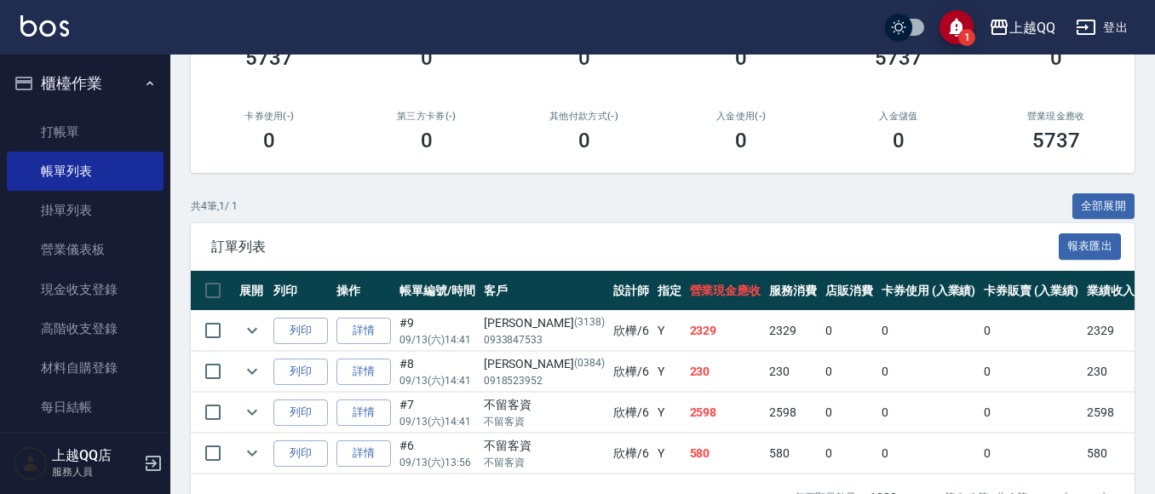
scroll to position [317, 0]
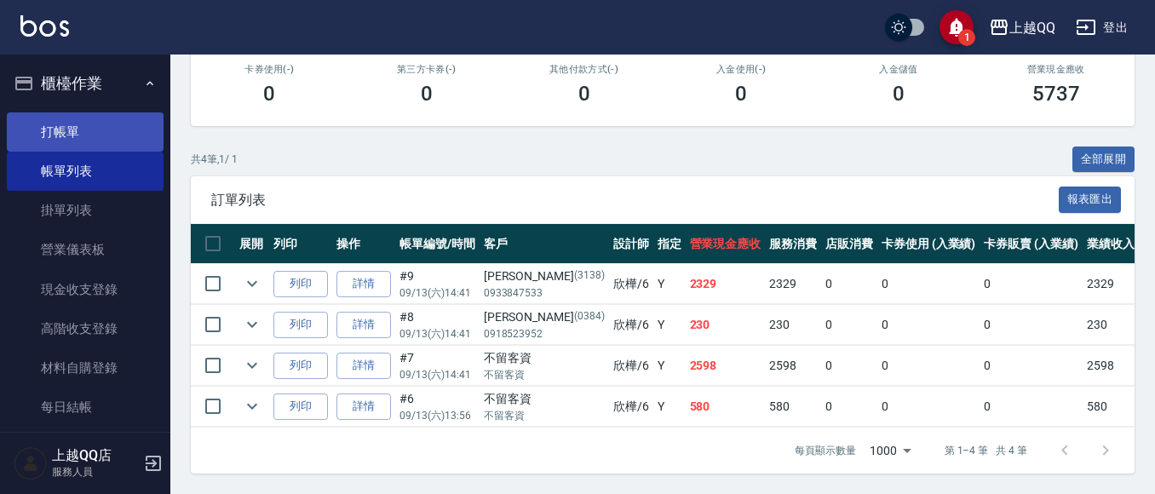
type input "欣樺-6"
click at [79, 121] on link "打帳單" at bounding box center [85, 131] width 157 height 39
